Goal: Communication & Community: Share content

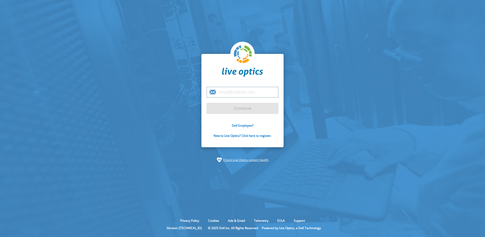
click at [231, 91] on input "email" at bounding box center [243, 92] width 72 height 11
type input "[EMAIL_ADDRESS][DOMAIN_NAME]"
click at [228, 109] on input "Continue" at bounding box center [243, 108] width 72 height 11
click at [237, 107] on input "Continue" at bounding box center [243, 108] width 72 height 11
click at [233, 107] on input "Continue" at bounding box center [243, 108] width 72 height 11
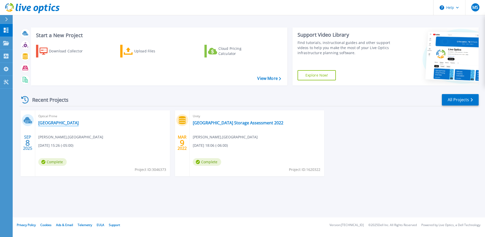
click at [56, 122] on link "[GEOGRAPHIC_DATA]" at bounding box center [58, 122] width 40 height 5
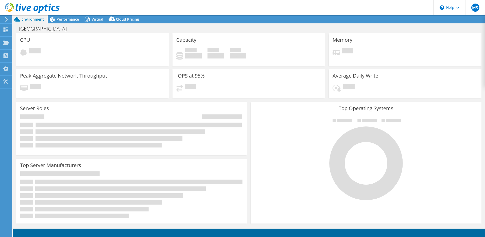
select select "USD"
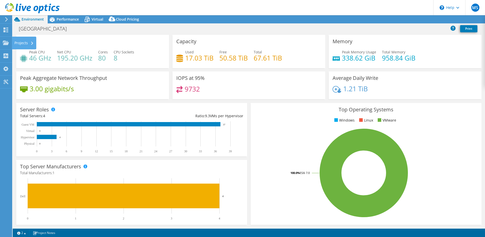
click at [12, 43] on div "Projects" at bounding box center [24, 43] width 24 height 13
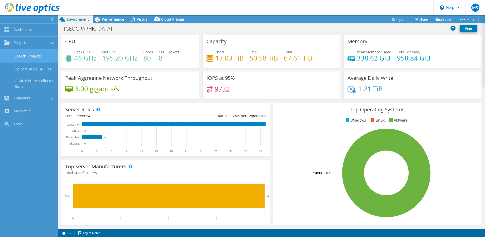
click at [26, 60] on link "Search Projects" at bounding box center [29, 55] width 58 height 13
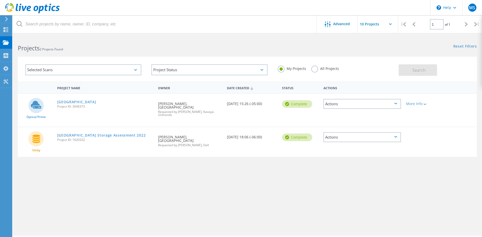
click at [354, 104] on div "Actions" at bounding box center [361, 104] width 77 height 10
click at [343, 106] on div "Share" at bounding box center [362, 108] width 76 height 8
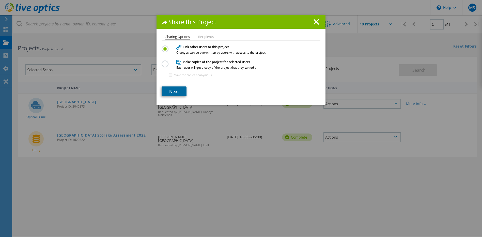
click at [176, 91] on link "Next" at bounding box center [173, 91] width 25 height 10
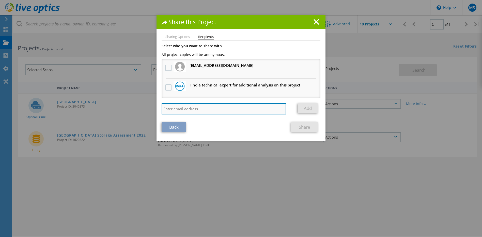
click at [183, 108] on input "search" at bounding box center [223, 108] width 124 height 11
type input "Christopher"
drag, startPoint x: 200, startPoint y: 111, endPoint x: 144, endPoint y: 104, distance: 55.8
click at [146, 104] on div "Share this Project Sharing Options Recipients Link other users to this project …" at bounding box center [241, 125] width 482 height 221
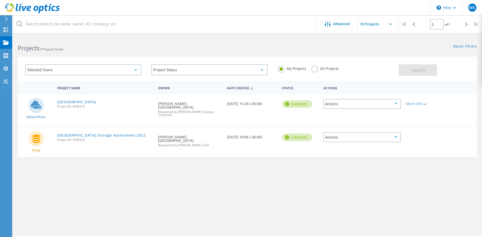
click at [353, 105] on div "Actions" at bounding box center [361, 104] width 77 height 10
click at [338, 107] on div "Share" at bounding box center [362, 108] width 76 height 8
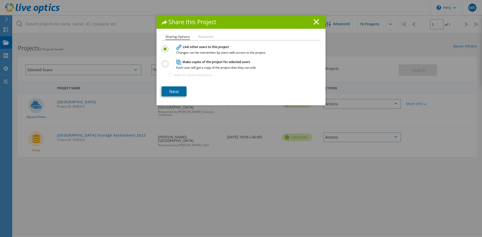
click at [175, 88] on link "Next" at bounding box center [173, 91] width 25 height 10
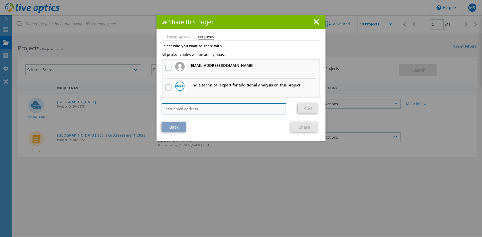
click at [187, 107] on input "search" at bounding box center [223, 108] width 124 height 11
paste input "ctauscher@redesign-group.com"
type input "ctauscher@redesign-group.com"
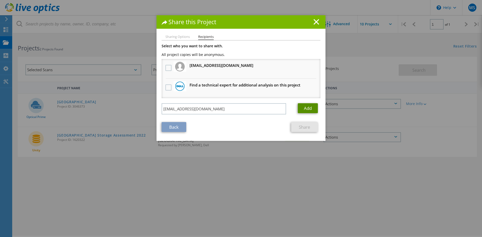
click at [306, 106] on link "Add" at bounding box center [307, 108] width 20 height 10
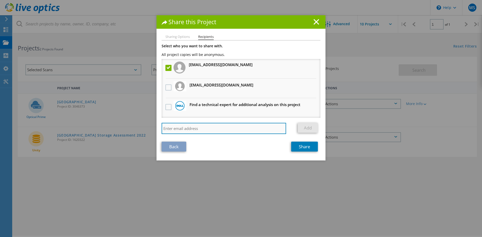
click at [198, 128] on input "search" at bounding box center [223, 128] width 124 height 11
paste input "nathy@redesign-group.com"
type input "nathy@redesign-group.com"
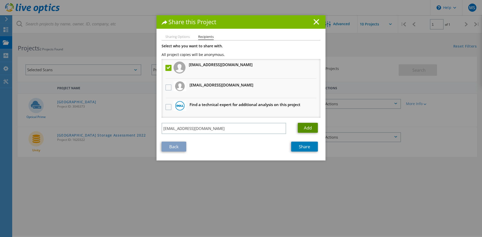
click at [309, 126] on link "Add" at bounding box center [307, 128] width 20 height 10
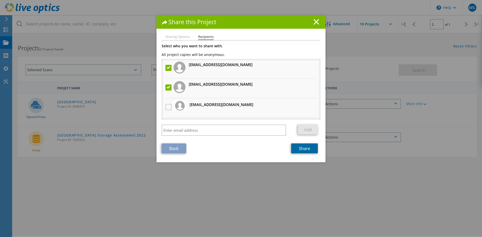
click at [303, 149] on link "Share" at bounding box center [304, 148] width 27 height 10
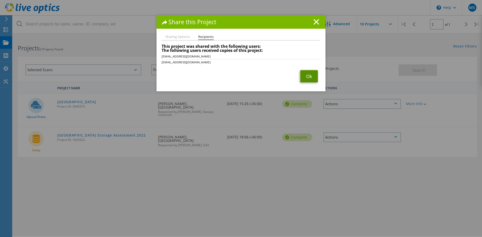
click at [309, 76] on link "Ok" at bounding box center [309, 76] width 18 height 12
